Goal: Navigation & Orientation: Find specific page/section

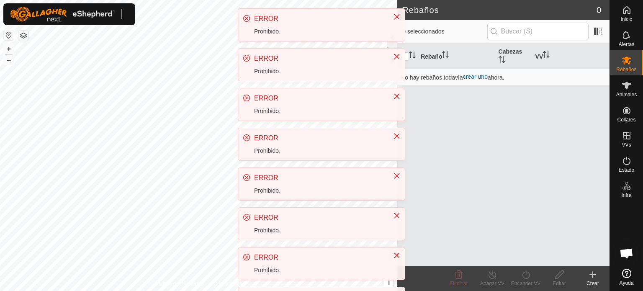
scroll to position [157, 0]
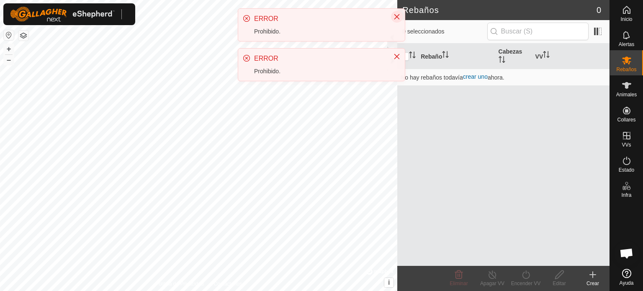
click at [397, 18] on icon "Cerca" at bounding box center [396, 16] width 7 height 7
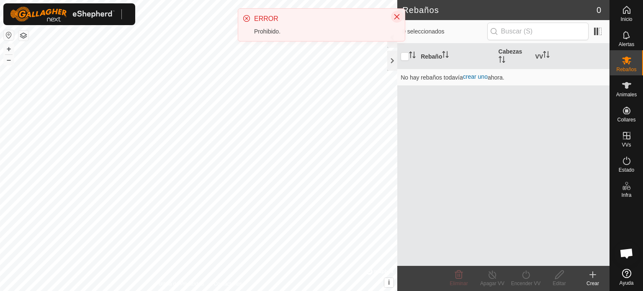
click at [398, 15] on icon "Cerca" at bounding box center [396, 16] width 5 height 5
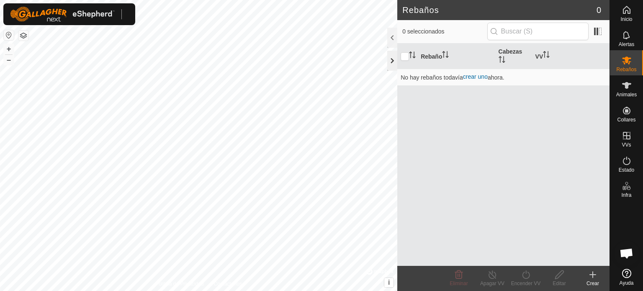
click at [392, 60] on div at bounding box center [392, 61] width 10 height 20
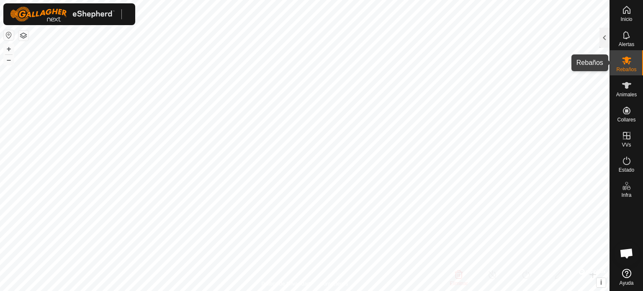
click at [619, 66] on es-mob-svg-icon at bounding box center [626, 60] width 15 height 13
click at [623, 86] on icon at bounding box center [626, 85] width 10 height 10
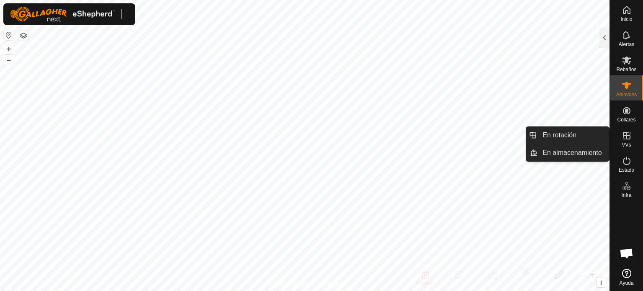
click at [627, 144] on font "VVs" at bounding box center [625, 145] width 9 height 6
click at [570, 149] on link "En almacenamiento" at bounding box center [573, 152] width 72 height 17
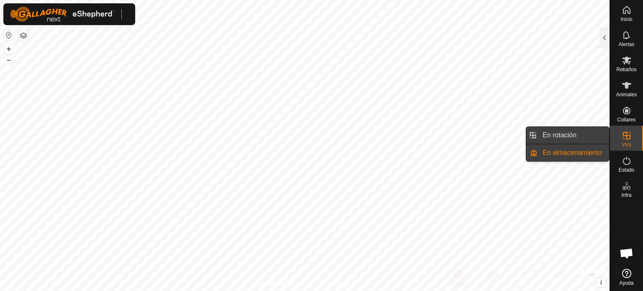
click at [562, 137] on link "En rotación" at bounding box center [573, 135] width 72 height 17
click at [627, 137] on icon at bounding box center [626, 136] width 10 height 10
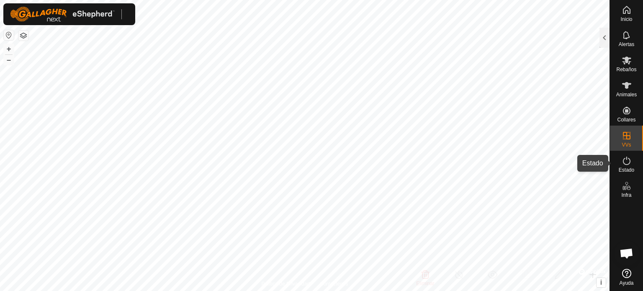
click at [626, 162] on icon at bounding box center [626, 161] width 10 height 10
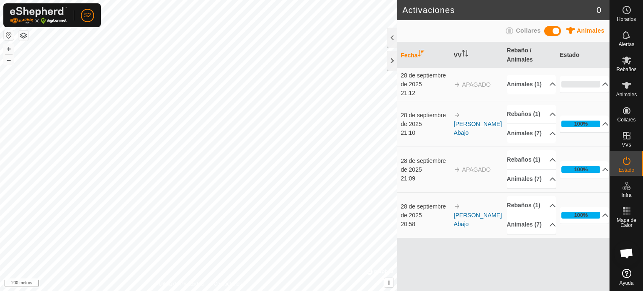
scroll to position [0, 0]
click at [387, 58] on div at bounding box center [392, 61] width 10 height 20
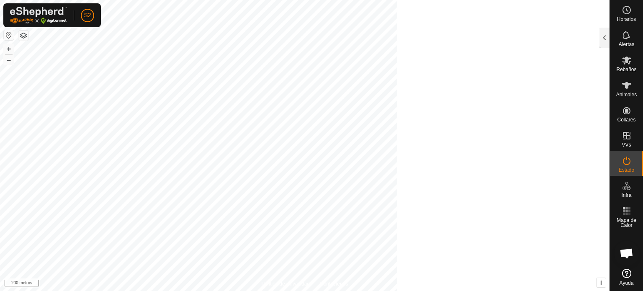
scroll to position [10, 0]
click at [623, 87] on icon at bounding box center [626, 85] width 10 height 10
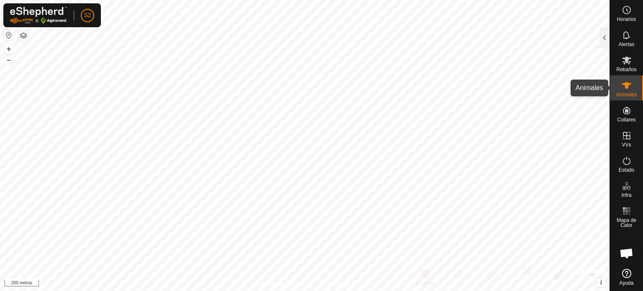
click at [625, 88] on icon at bounding box center [626, 85] width 10 height 10
click at [604, 40] on div at bounding box center [604, 38] width 10 height 20
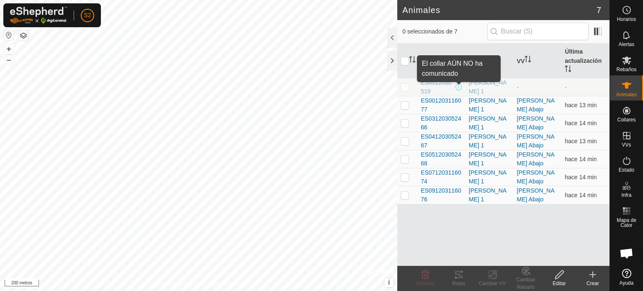
click at [459, 88] on span at bounding box center [458, 87] width 7 height 7
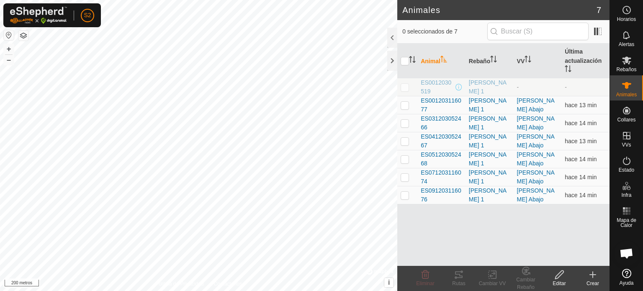
click at [404, 87] on p-checkbox at bounding box center [404, 87] width 8 height 7
checkbox input "true"
click at [462, 277] on icon at bounding box center [459, 274] width 8 height 7
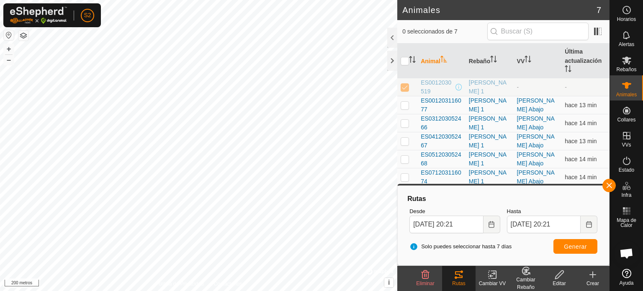
click at [462, 277] on icon at bounding box center [459, 274] width 8 height 7
click at [557, 277] on icon at bounding box center [559, 274] width 8 height 8
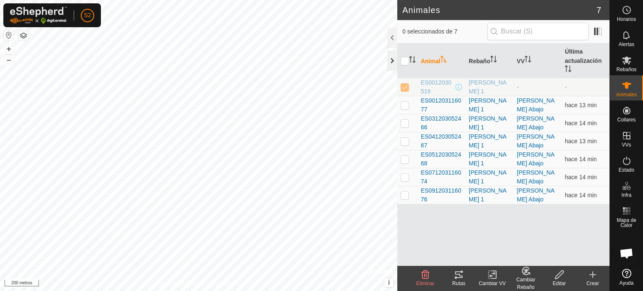
click at [392, 63] on div at bounding box center [392, 61] width 10 height 20
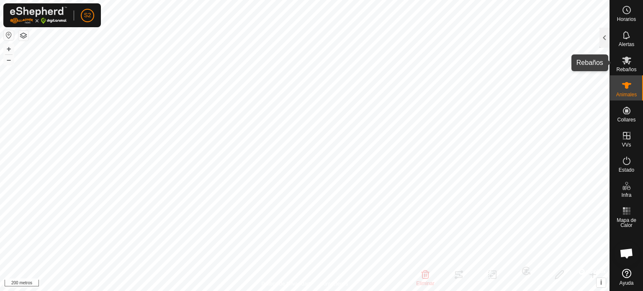
click at [626, 65] on es-mob-svg-icon at bounding box center [626, 60] width 15 height 13
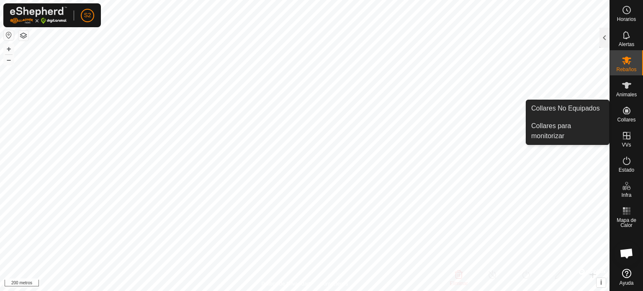
click at [627, 110] on icon at bounding box center [627, 111] width 8 height 8
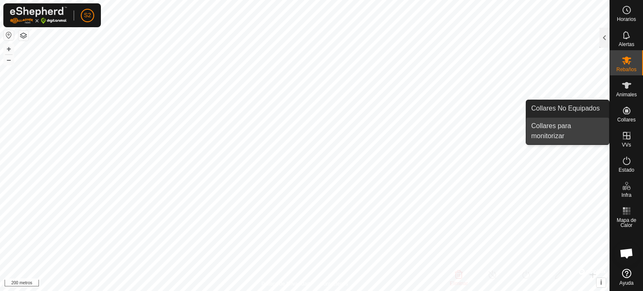
click at [565, 127] on link "Collares para monitorizar" at bounding box center [567, 131] width 83 height 27
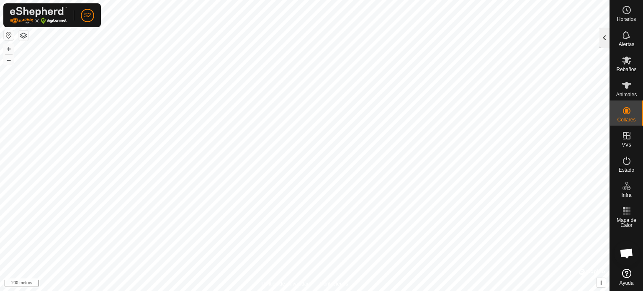
click at [602, 36] on div at bounding box center [604, 38] width 10 height 20
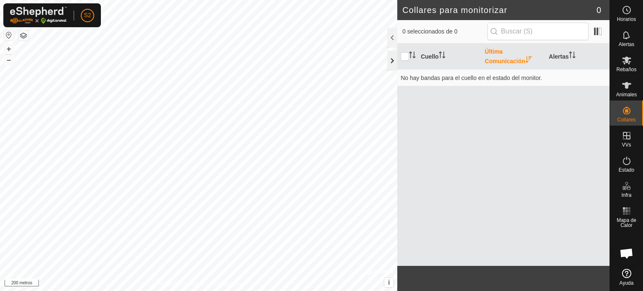
click at [393, 58] on div at bounding box center [392, 61] width 10 height 20
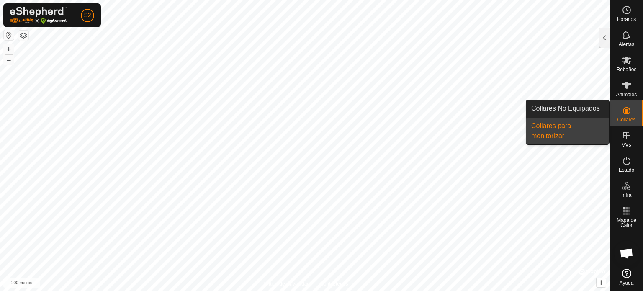
click at [631, 110] on es-neckbands-svg-icon at bounding box center [626, 110] width 15 height 13
click at [586, 109] on link "Collares No Equipados" at bounding box center [567, 108] width 83 height 17
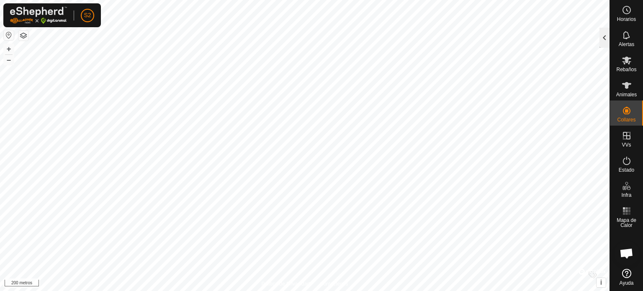
click at [602, 34] on div at bounding box center [604, 38] width 10 height 20
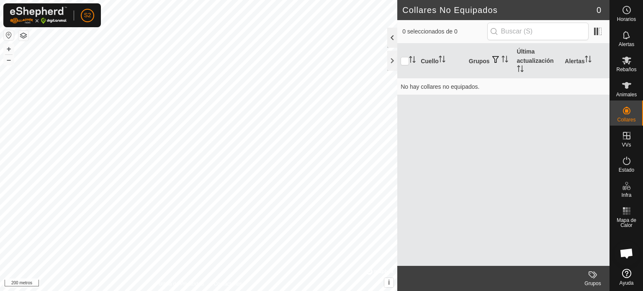
click at [395, 42] on div at bounding box center [392, 38] width 10 height 20
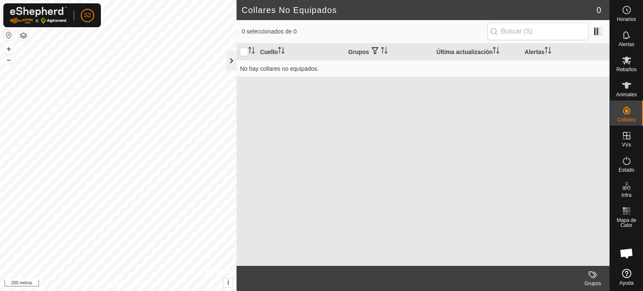
click at [233, 62] on div at bounding box center [231, 61] width 10 height 20
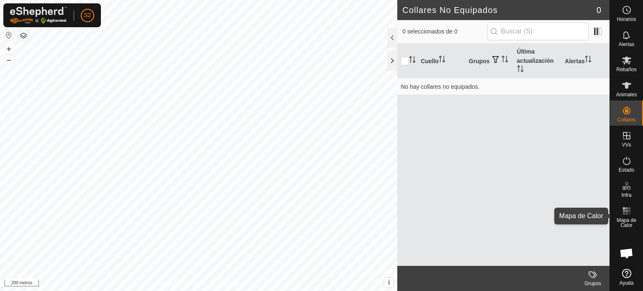
click at [628, 212] on icon at bounding box center [626, 211] width 10 height 10
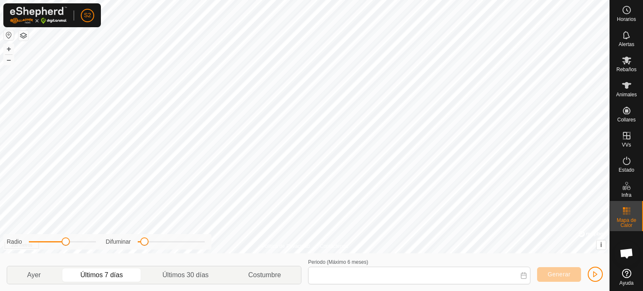
type input "23 Sep, 2025 - 29 Sep, 2025"
click at [556, 276] on font "Generar" at bounding box center [558, 274] width 23 height 7
drag, startPoint x: 67, startPoint y: 244, endPoint x: 73, endPoint y: 247, distance: 7.3
click at [73, 247] on div "Radio Difuminar" at bounding box center [107, 241] width 208 height 15
click at [596, 272] on span "button" at bounding box center [595, 274] width 7 height 7
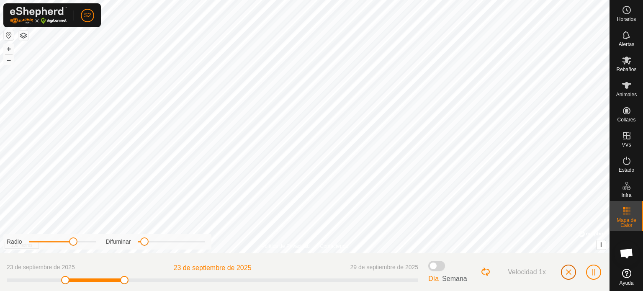
click at [569, 272] on span "button" at bounding box center [568, 272] width 7 height 7
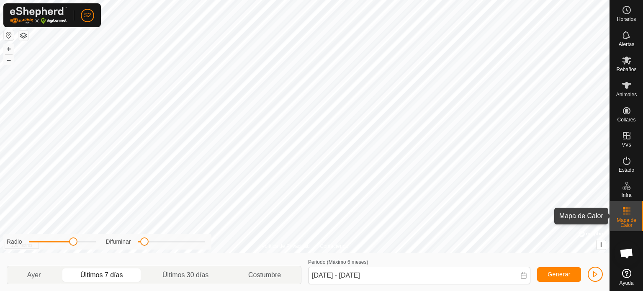
click at [627, 217] on font "Mapa de Calor" at bounding box center [626, 222] width 20 height 11
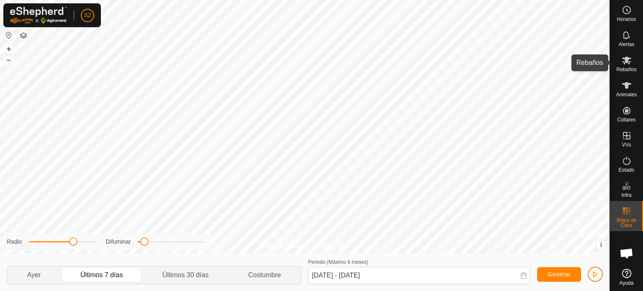
click at [621, 64] on icon at bounding box center [626, 60] width 10 height 10
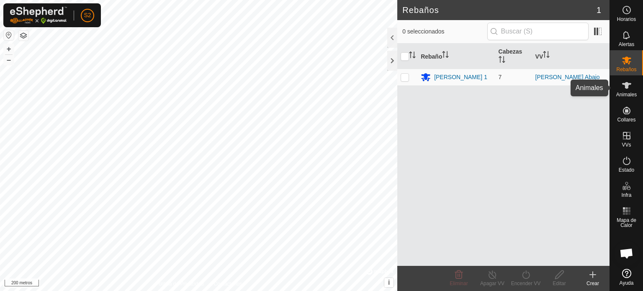
click at [627, 88] on icon at bounding box center [626, 85] width 10 height 10
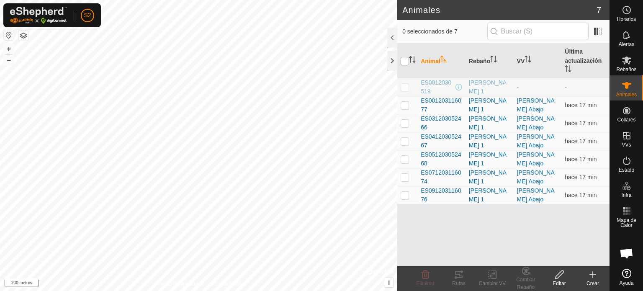
click at [405, 59] on input "checkbox" at bounding box center [404, 61] width 8 height 8
checkbox input "true"
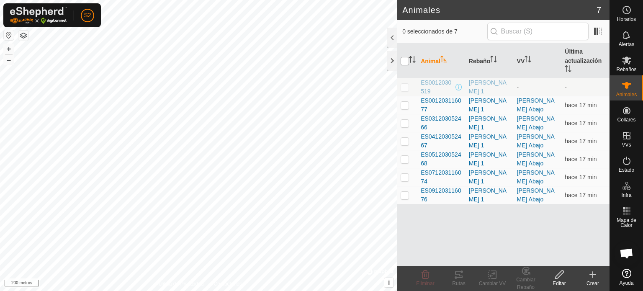
checkbox input "true"
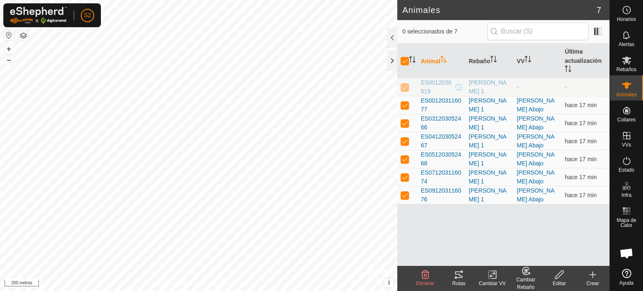
click at [462, 277] on icon at bounding box center [459, 274] width 8 height 7
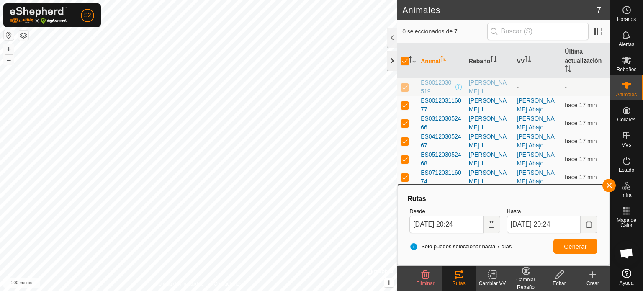
click at [393, 62] on div at bounding box center [392, 61] width 10 height 20
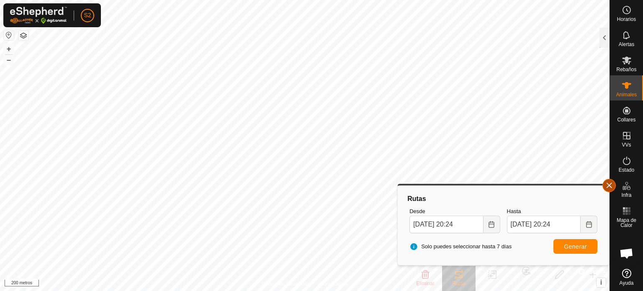
click at [613, 183] on button "button" at bounding box center [608, 185] width 13 height 13
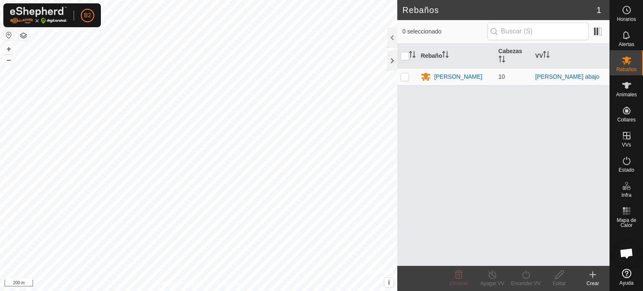
scroll to position [157, 0]
